Goal: Task Accomplishment & Management: Manage account settings

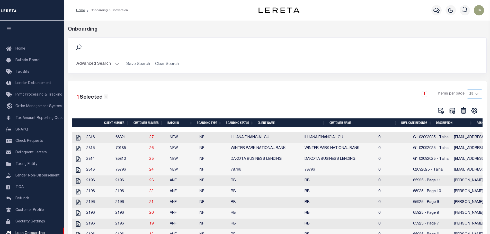
select select "25"
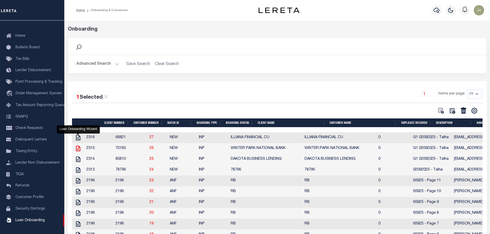
click at [78, 151] on icon "" at bounding box center [78, 148] width 7 height 7
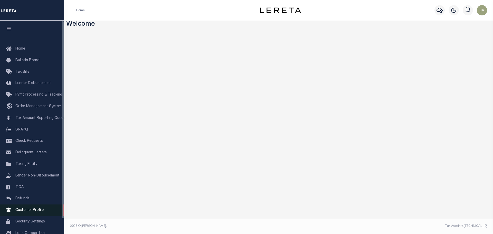
scroll to position [16, 0]
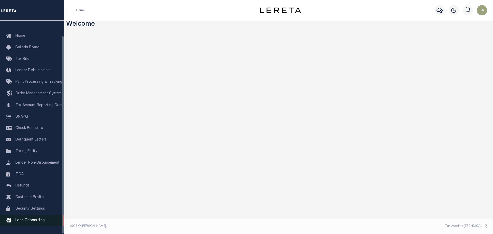
click at [29, 220] on span "Loan Onboarding" at bounding box center [29, 221] width 29 height 4
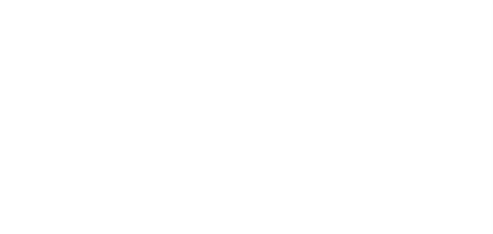
scroll to position [16, 0]
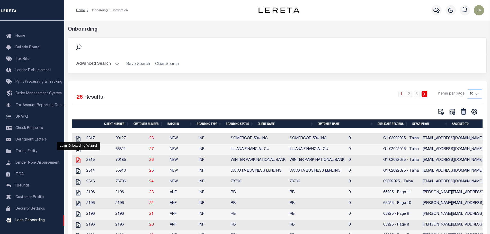
click at [77, 161] on icon "" at bounding box center [78, 160] width 7 height 7
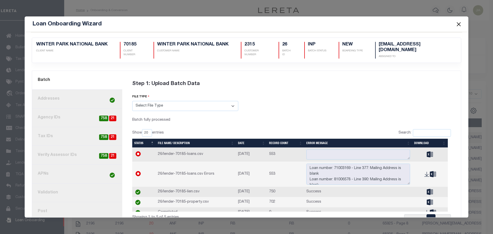
click at [78, 79] on link "current step: 1. Batch" at bounding box center [77, 80] width 90 height 19
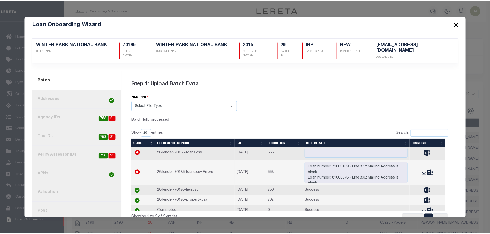
scroll to position [0, 0]
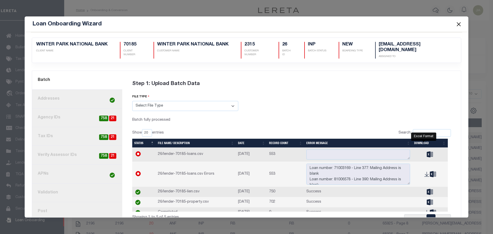
click at [427, 153] on icon at bounding box center [430, 154] width 6 height 6
click at [456, 24] on button "Close" at bounding box center [459, 24] width 7 height 7
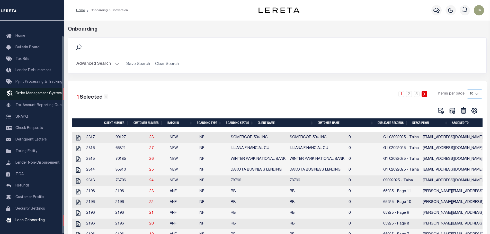
click at [38, 92] on span "Order Management System" at bounding box center [38, 94] width 46 height 4
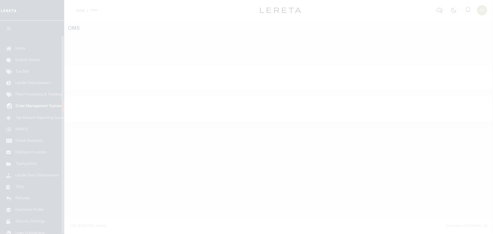
select select "200"
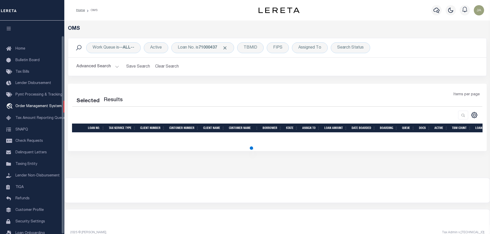
scroll to position [16, 0]
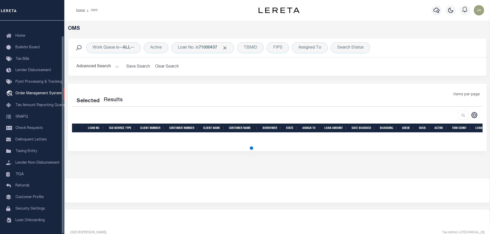
select select "200"
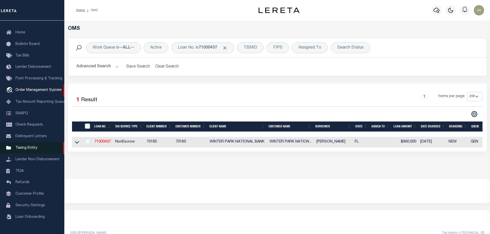
click at [17, 149] on span "Taxing Entity" at bounding box center [26, 148] width 22 height 4
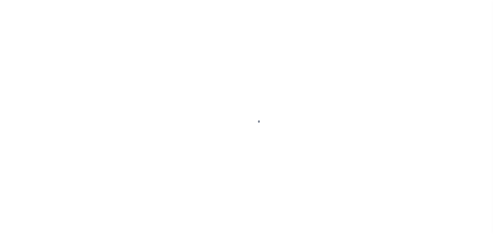
scroll to position [16, 0]
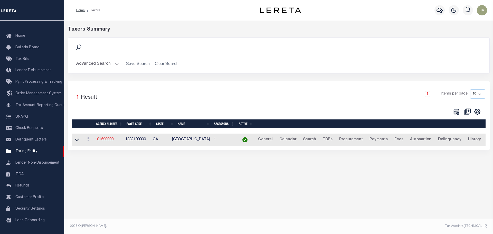
click at [104, 139] on link "101590000" at bounding box center [104, 140] width 19 height 4
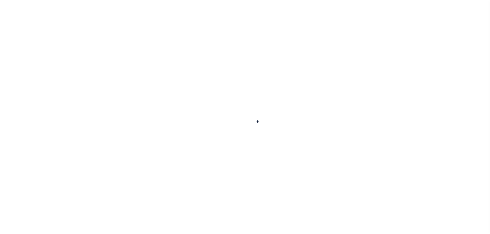
select select
checkbox input "false"
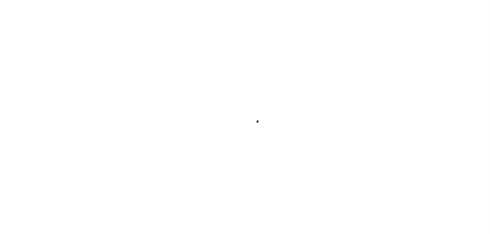
checkbox input "false"
type input "1332100000"
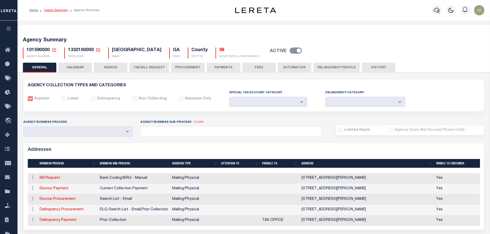
click at [56, 11] on link "Taxers Summary" at bounding box center [56, 10] width 24 height 3
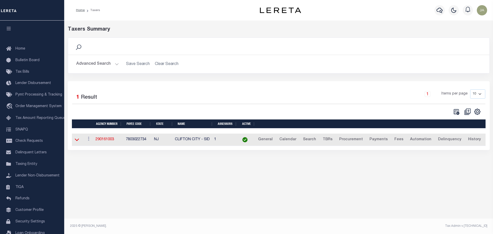
click at [76, 140] on icon at bounding box center [77, 139] width 4 height 5
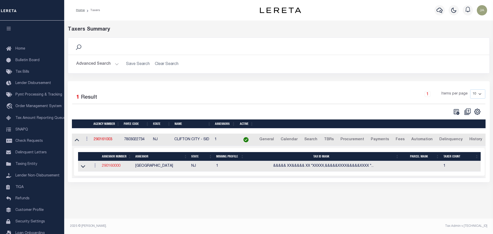
click at [110, 167] on link "290160000" at bounding box center [111, 166] width 19 height 4
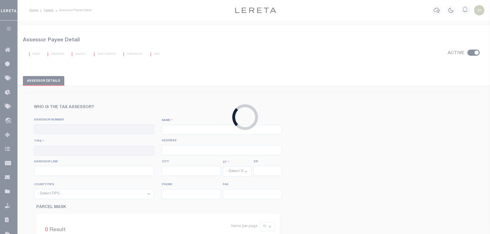
checkbox input "true"
type input "290160000"
type input "[GEOGRAPHIC_DATA]"
type input "00 - County"
type input "[URL][DOMAIN_NAME][SECURITY_DATA]"
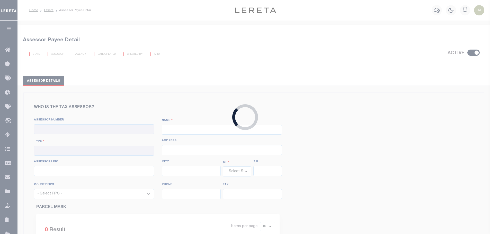
select select "NJ"
select select "34031"
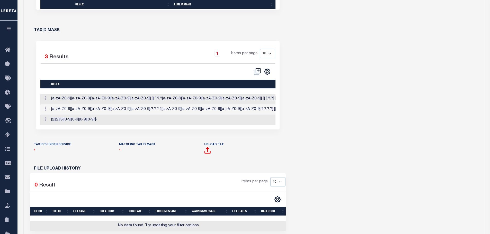
scroll to position [283, 0]
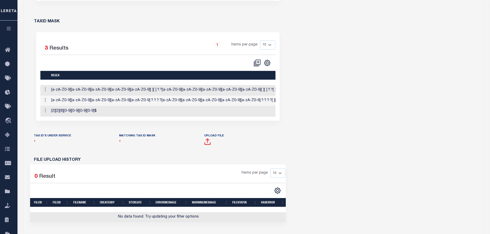
click at [208, 147] on span at bounding box center [207, 143] width 7 height 6
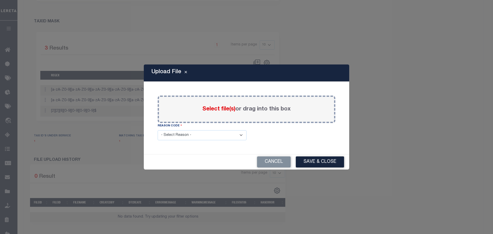
click at [419, 78] on div "Upload File Select file(s) or drag into this box HI Reason Code - Select Reason…" at bounding box center [246, 117] width 493 height 234
click at [279, 163] on button "Cancel" at bounding box center [274, 161] width 34 height 11
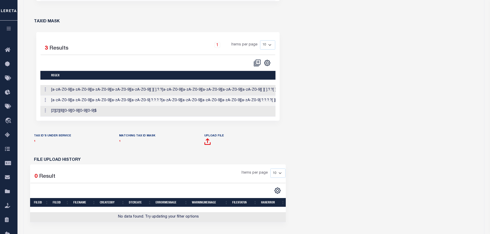
click at [9, 32] on button "button" at bounding box center [8, 29] width 17 height 17
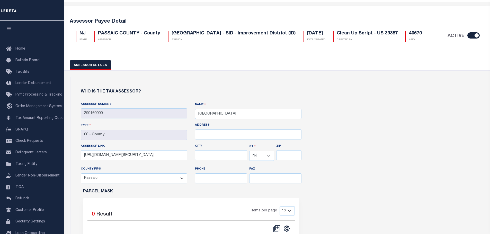
scroll to position [0, 0]
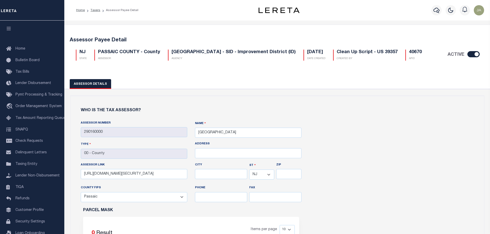
drag, startPoint x: 205, startPoint y: 41, endPoint x: 211, endPoint y: 62, distance: 22.1
click at [205, 41] on h5 "Assessor Payee Detail" at bounding box center [277, 40] width 415 height 6
